Goal: Transaction & Acquisition: Book appointment/travel/reservation

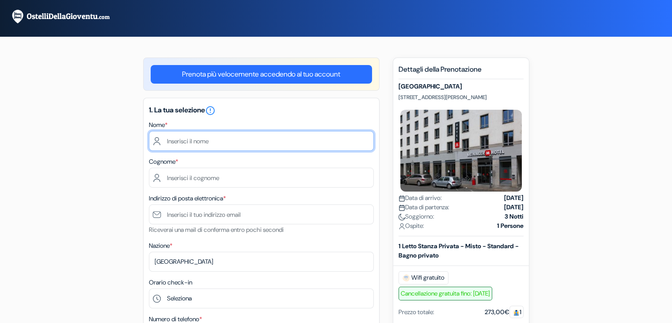
click at [270, 137] on input "text" at bounding box center [261, 141] width 225 height 20
type input "[PERSON_NAME]"
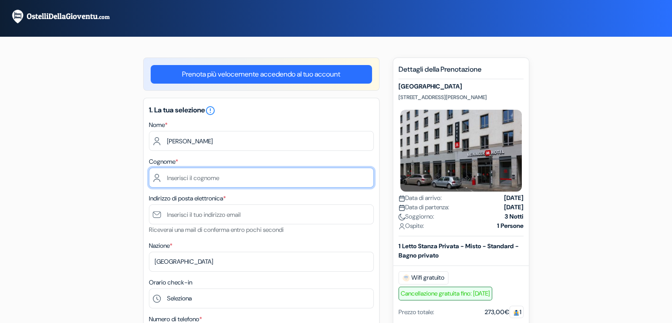
click at [220, 178] on input "text" at bounding box center [261, 177] width 225 height 20
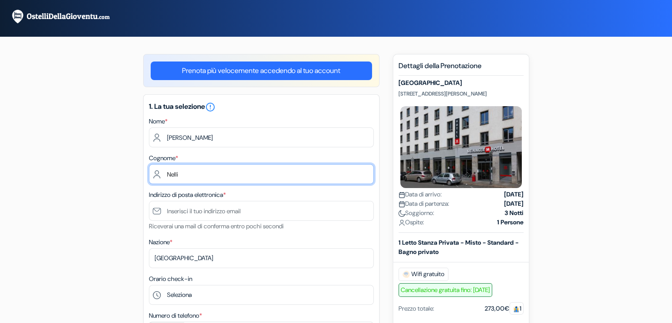
scroll to position [4, 0]
type input "Nelli"
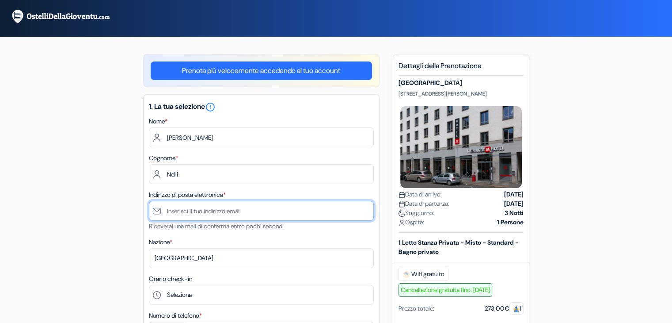
click at [235, 205] on input "text" at bounding box center [261, 211] width 225 height 20
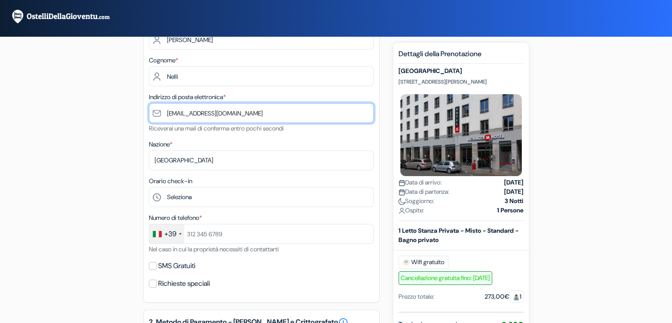
scroll to position [102, 0]
type input "[EMAIL_ADDRESS][DOMAIN_NAME]"
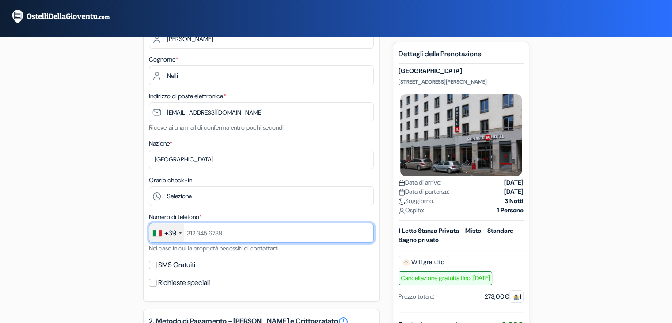
click at [205, 228] on input "text" at bounding box center [261, 233] width 225 height 20
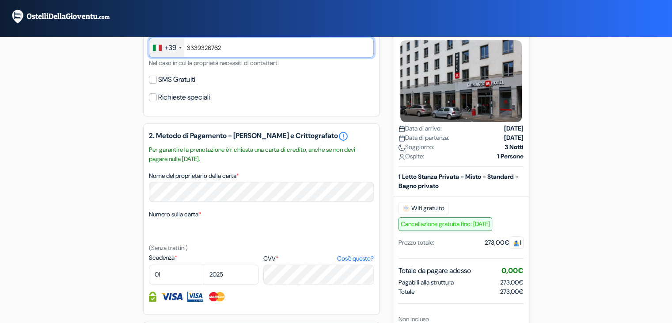
scroll to position [288, 0]
type input "3339326762"
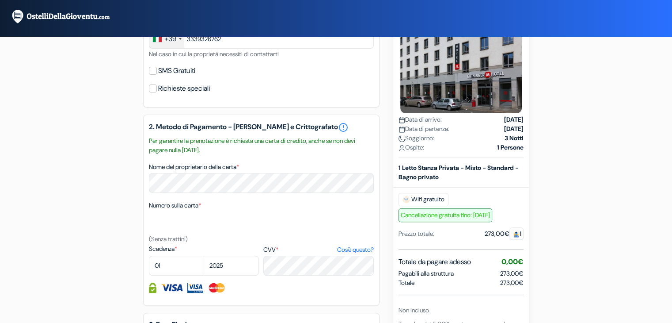
scroll to position [303, 0]
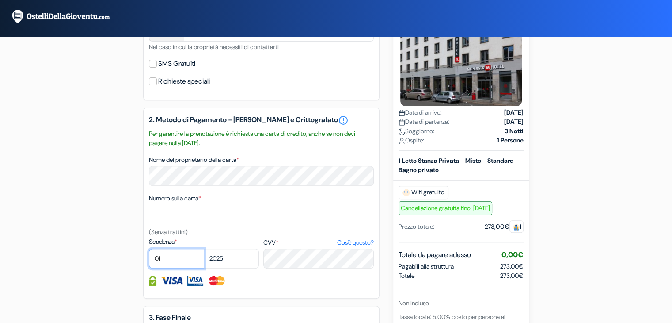
click at [168, 258] on select "01 02 03 04 05 06 07 08 09 10 11 12" at bounding box center [176, 258] width 55 height 20
select select "06"
click at [149, 249] on select "01 02 03 04 05 06 07 08 09 10 11 12" at bounding box center [176, 258] width 55 height 20
click at [233, 260] on select "2025 2026 2027 2028 2029 2030 2031 2032 2033 2034 2035 2036 2037 2038 2039 2040…" at bounding box center [231, 258] width 55 height 20
select select "2026"
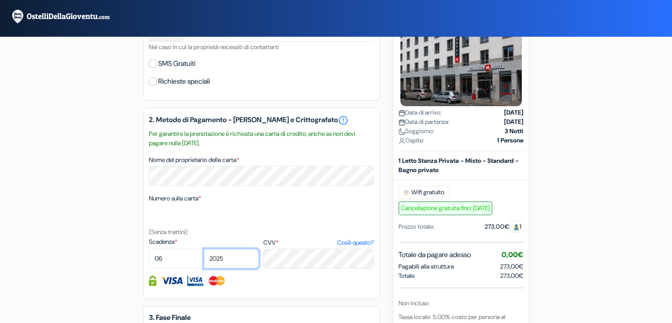
click at [204, 249] on select "2025 2026 2027 2028 2029 2030 2031 2032 2033 2034 2035 2036 2037 2038 2039 2040…" at bounding box center [231, 258] width 55 height 20
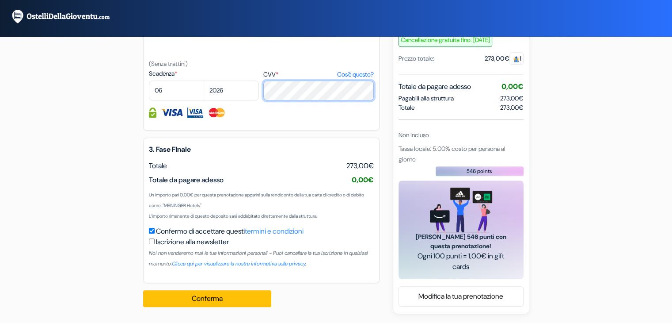
scroll to position [472, 0]
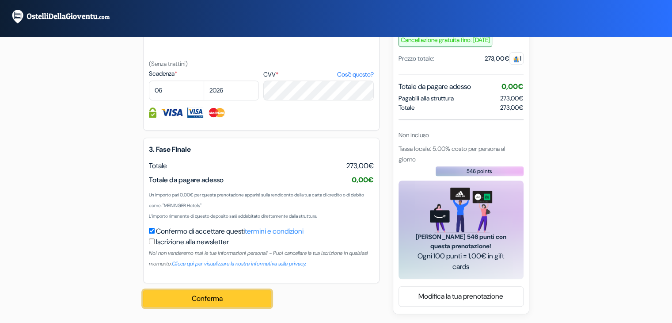
click at [239, 299] on button "Conferma Loading..." at bounding box center [207, 298] width 128 height 17
